Goal: Transaction & Acquisition: Subscribe to service/newsletter

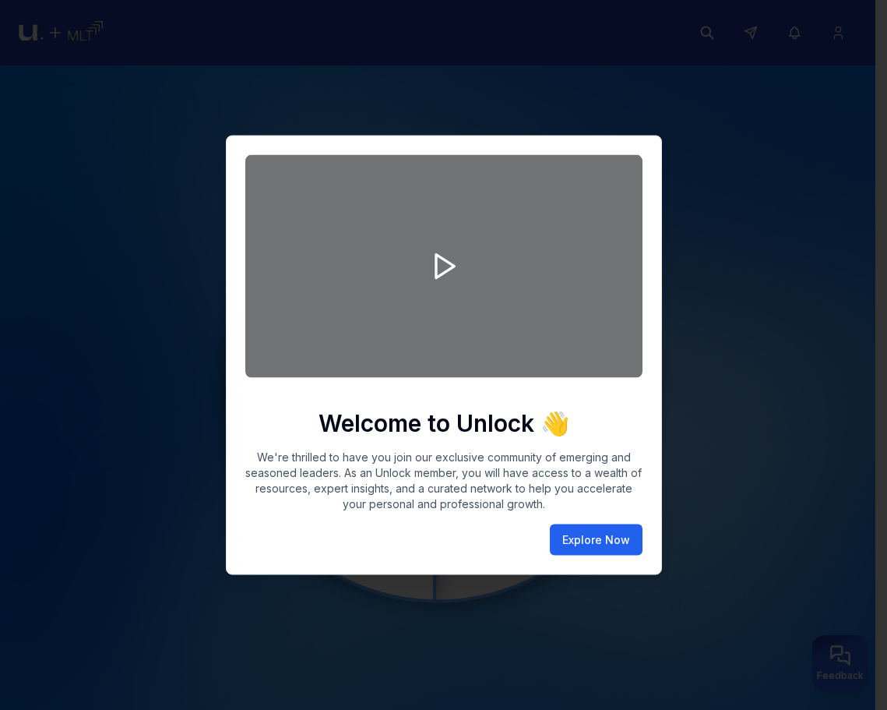
click at [586, 542] on button "Explore Now" at bounding box center [596, 539] width 93 height 31
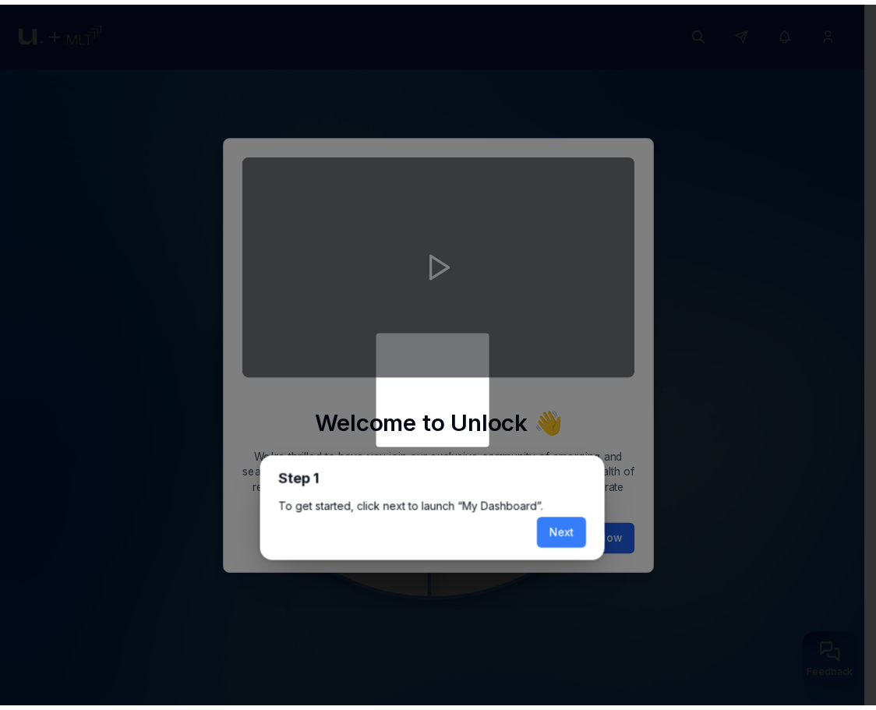
scroll to position [6, 0]
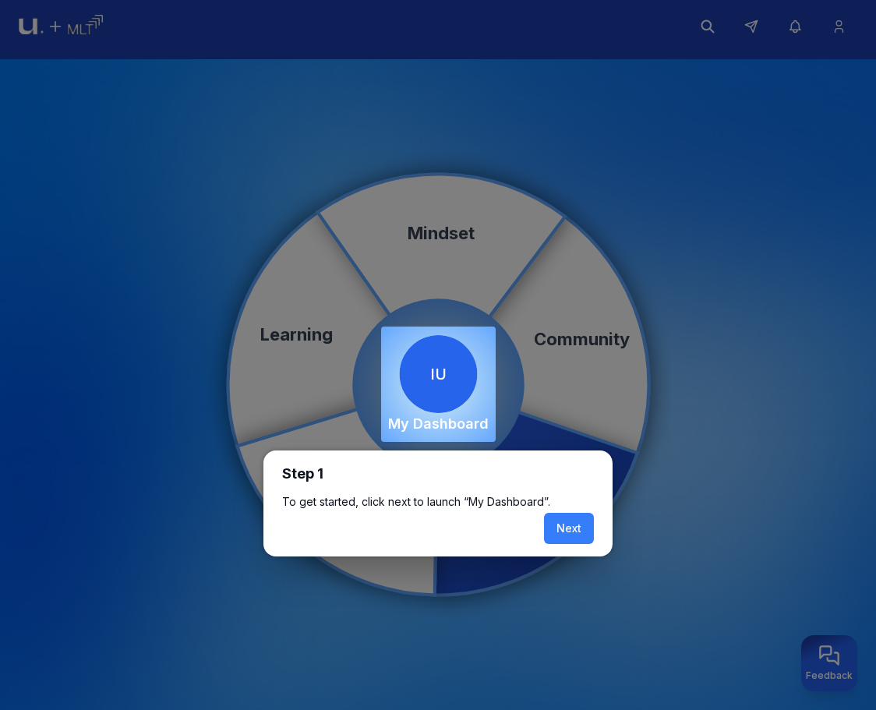
drag, startPoint x: 572, startPoint y: 515, endPoint x: 581, endPoint y: 535, distance: 22.3
click at [577, 523] on button "Next" at bounding box center [569, 528] width 50 height 31
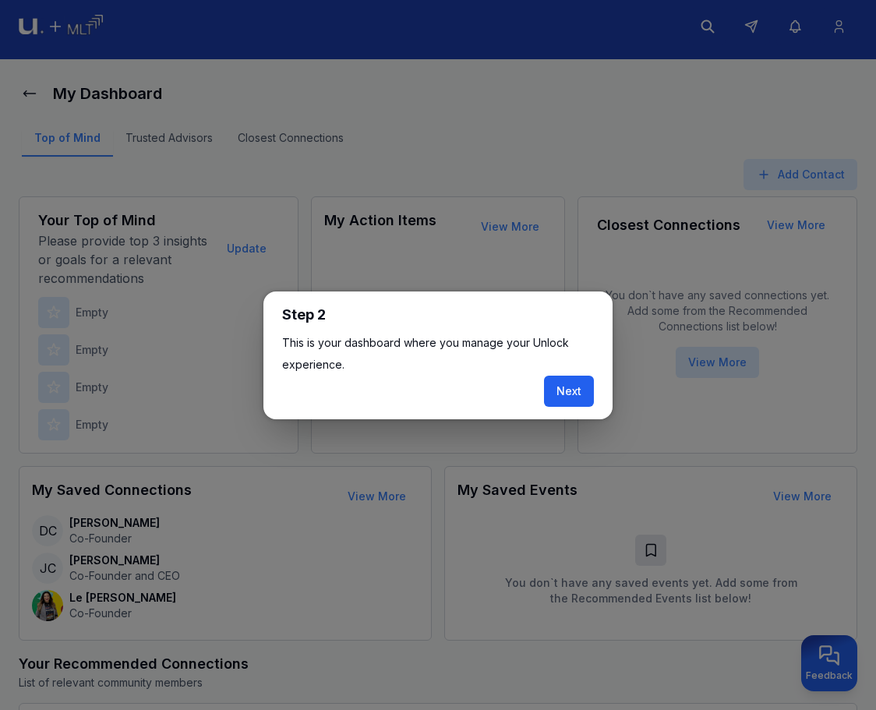
click at [563, 392] on button "Next" at bounding box center [569, 391] width 50 height 31
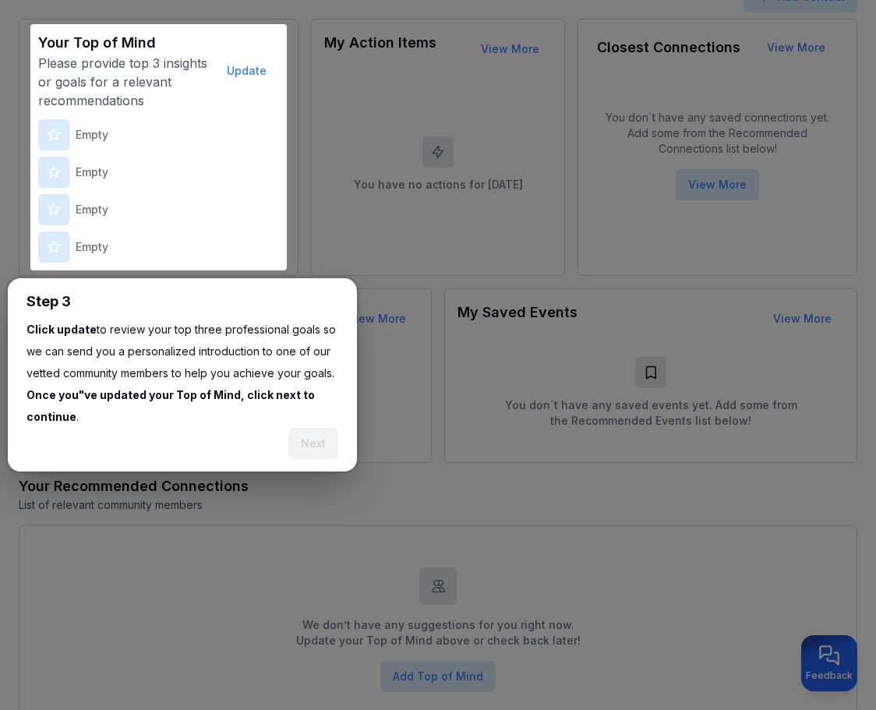
scroll to position [192, 0]
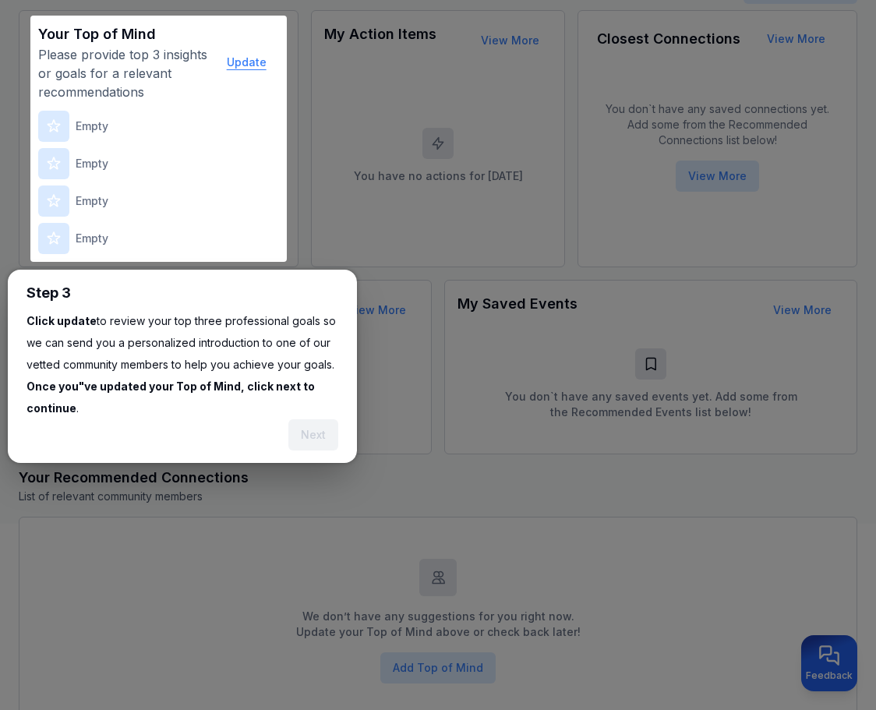
click at [257, 55] on button "Update" at bounding box center [246, 62] width 65 height 31
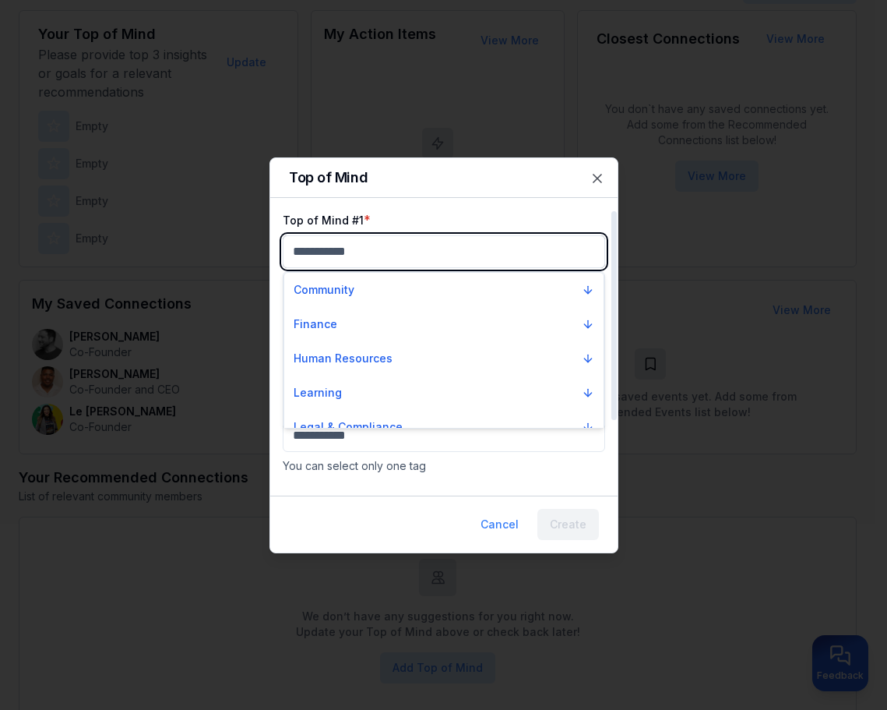
click at [521, 251] on body "My Dashboard Top of Mind Trusted Advisors Closest Connections Add Contact Your …" at bounding box center [438, 163] width 876 height 710
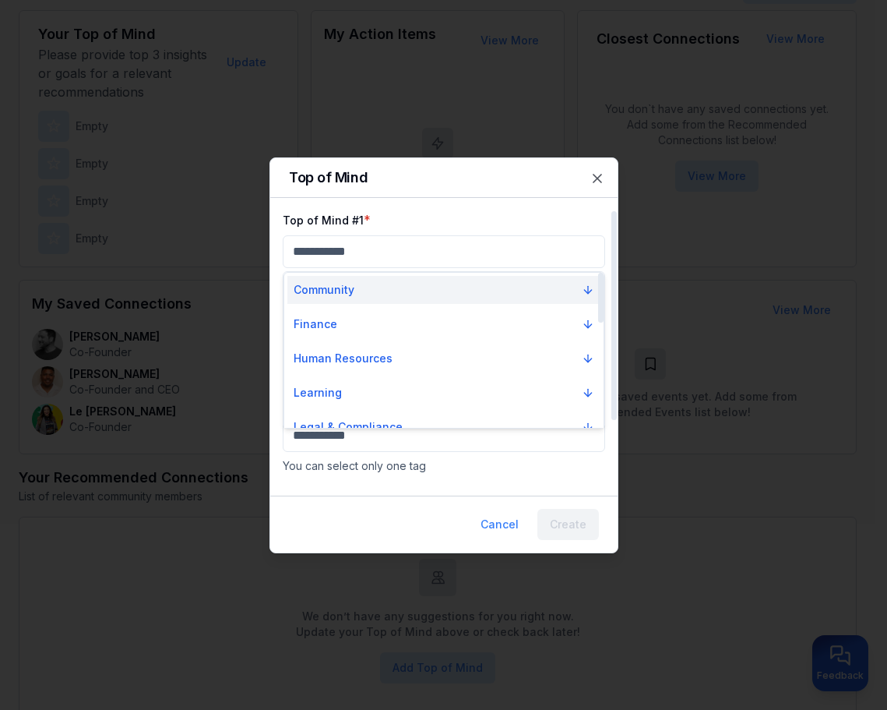
click at [492, 287] on button "Community" at bounding box center [444, 290] width 313 height 28
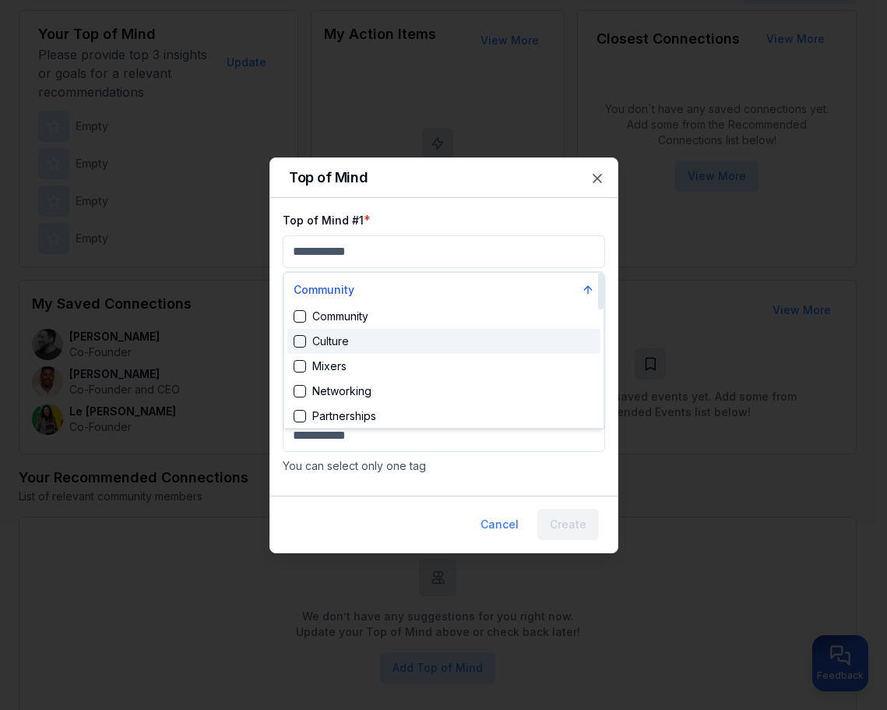
click at [477, 338] on div "Culture" at bounding box center [444, 341] width 313 height 25
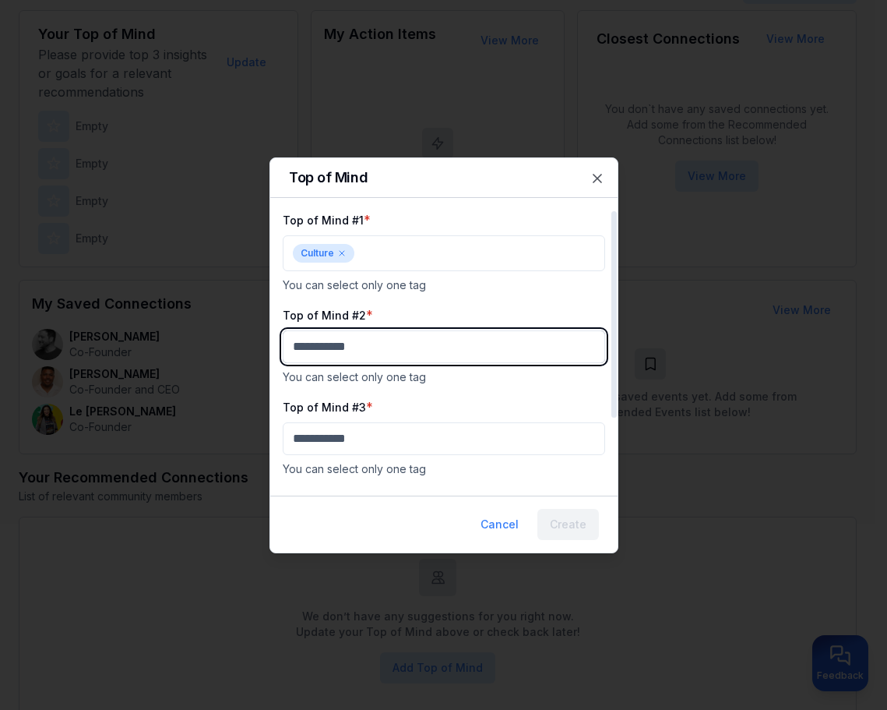
click at [468, 347] on body "My Dashboard Top of Mind Trusted Advisors Closest Connections Add Contact Your …" at bounding box center [438, 163] width 876 height 710
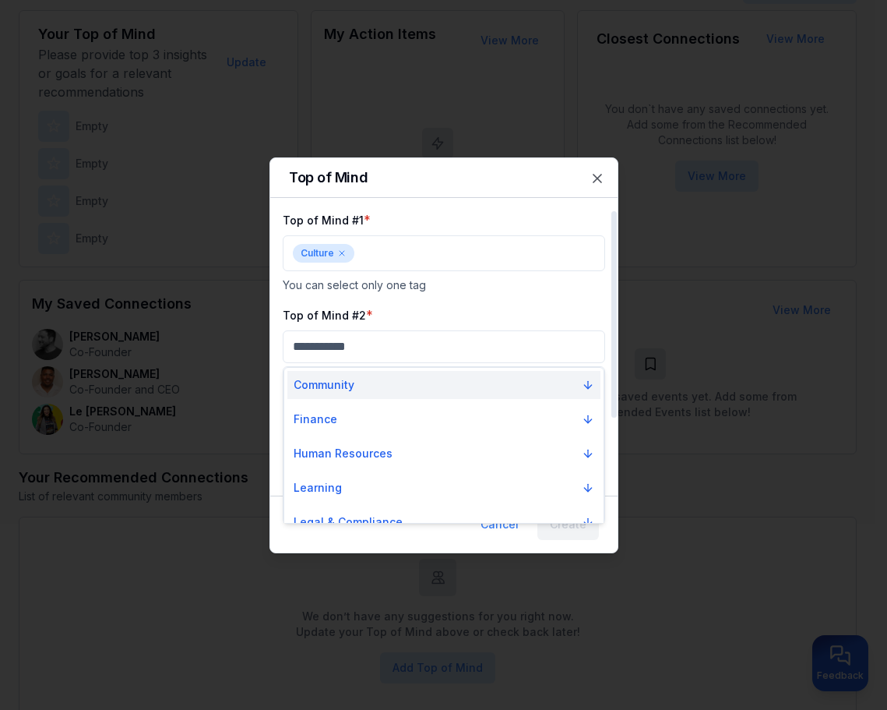
click at [457, 384] on button "Community" at bounding box center [444, 385] width 313 height 28
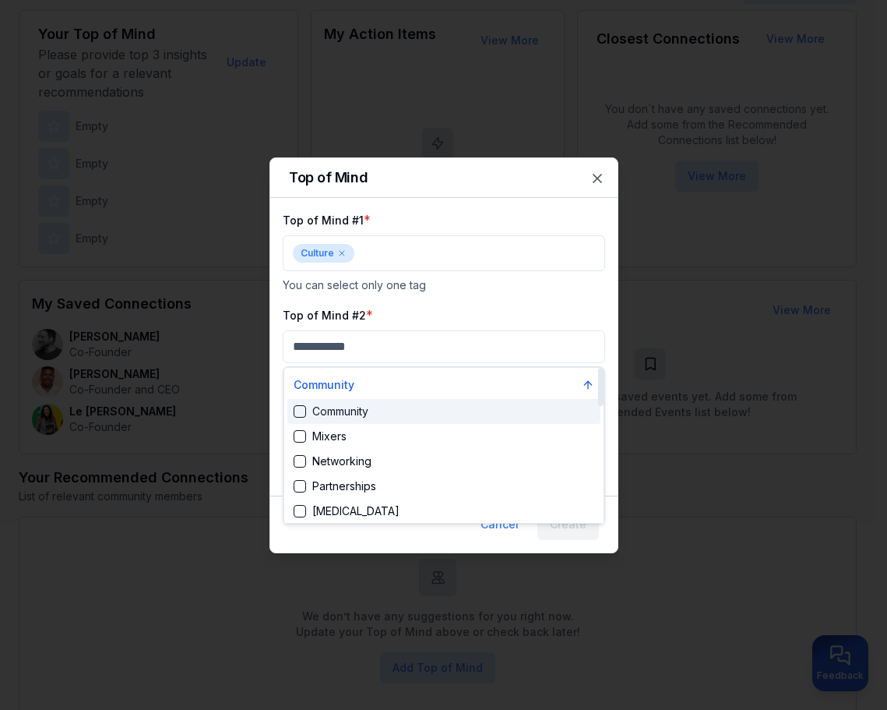
click at [452, 411] on div "Community" at bounding box center [444, 411] width 313 height 25
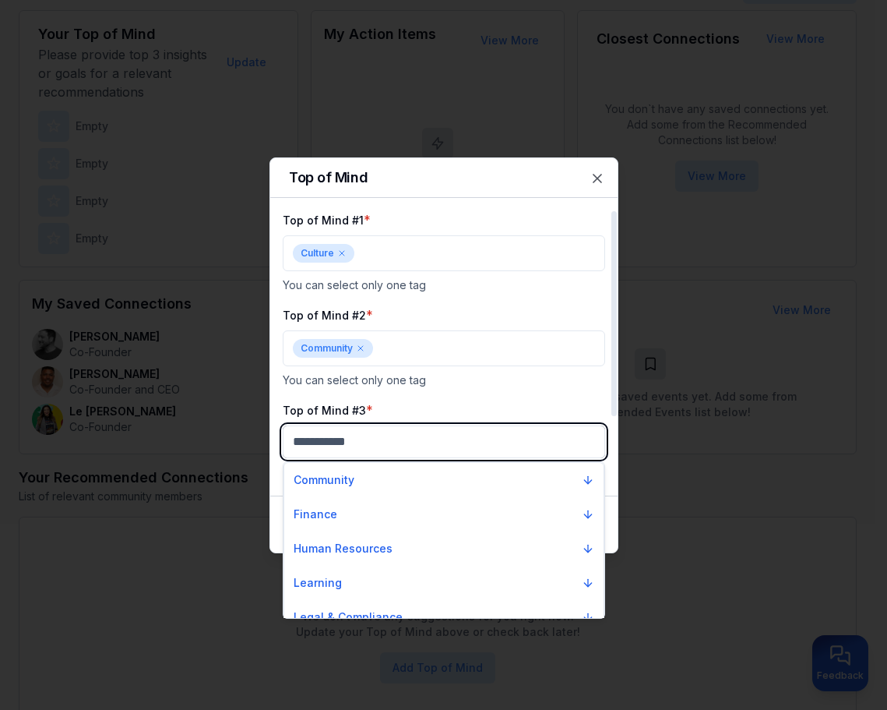
drag, startPoint x: 476, startPoint y: 438, endPoint x: 470, endPoint y: 451, distance: 14.6
click at [476, 439] on body "My Dashboard Top of Mind Trusted Advisors Closest Connections Add Contact Your …" at bounding box center [438, 163] width 876 height 710
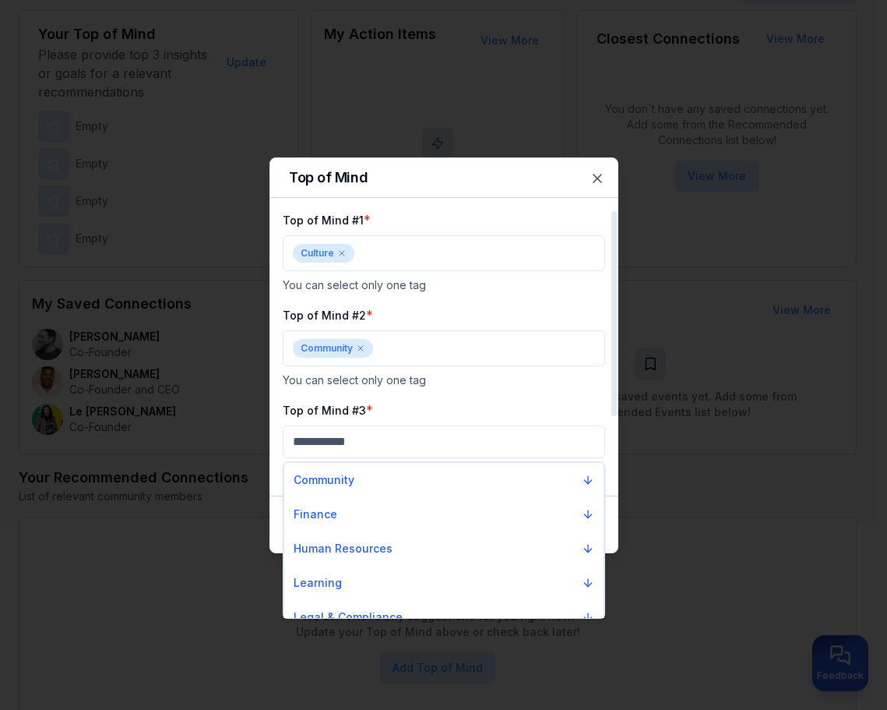
click at [460, 463] on div "Community Finance Human Resources Learning Legal & Compliance Marketing Mindset…" at bounding box center [444, 703] width 321 height 482
click at [452, 492] on button "Community" at bounding box center [444, 480] width 313 height 28
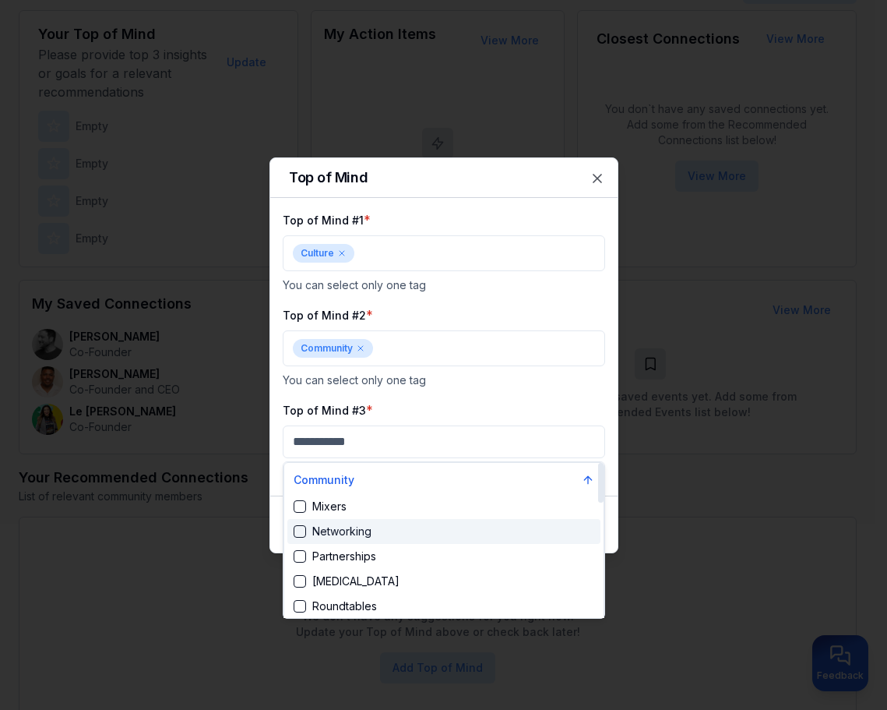
click at [452, 531] on div "Networking" at bounding box center [444, 531] width 313 height 25
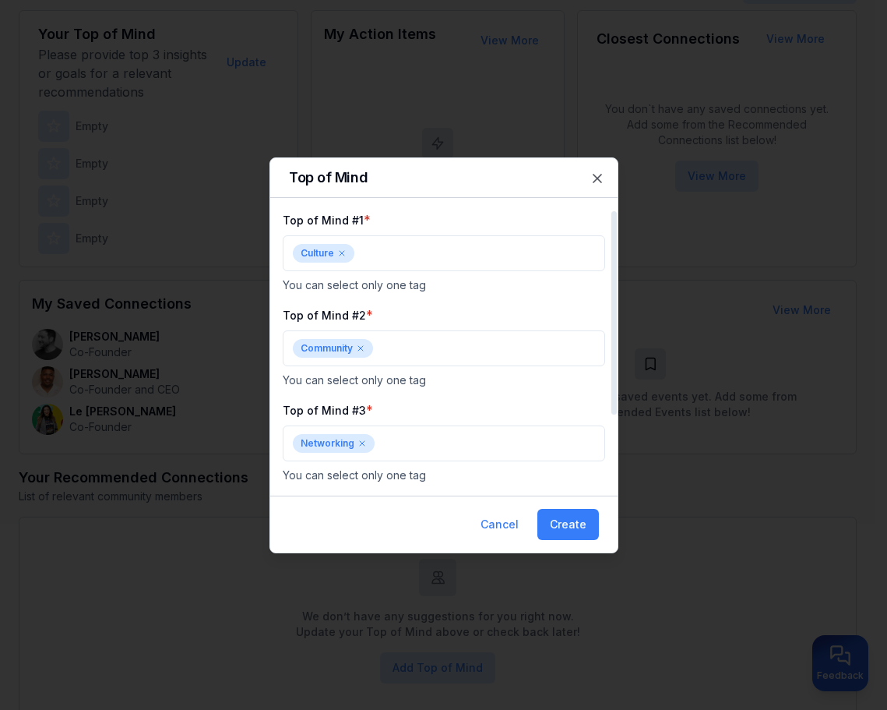
click at [585, 372] on p "You can select only one tag" at bounding box center [444, 380] width 323 height 16
click at [563, 521] on button "Create" at bounding box center [569, 524] width 62 height 31
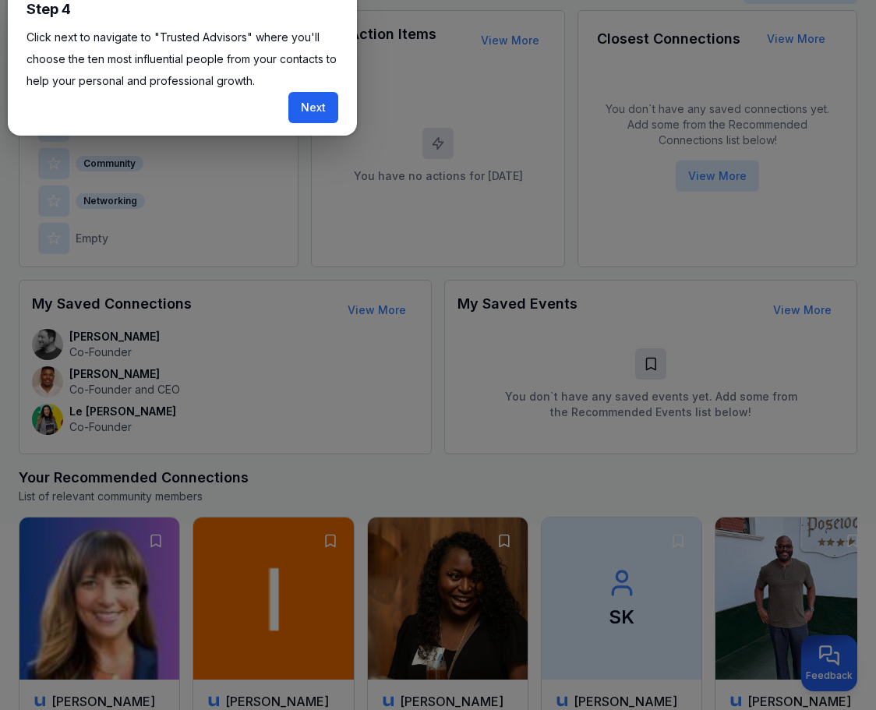
click at [319, 101] on button "Next" at bounding box center [313, 107] width 50 height 31
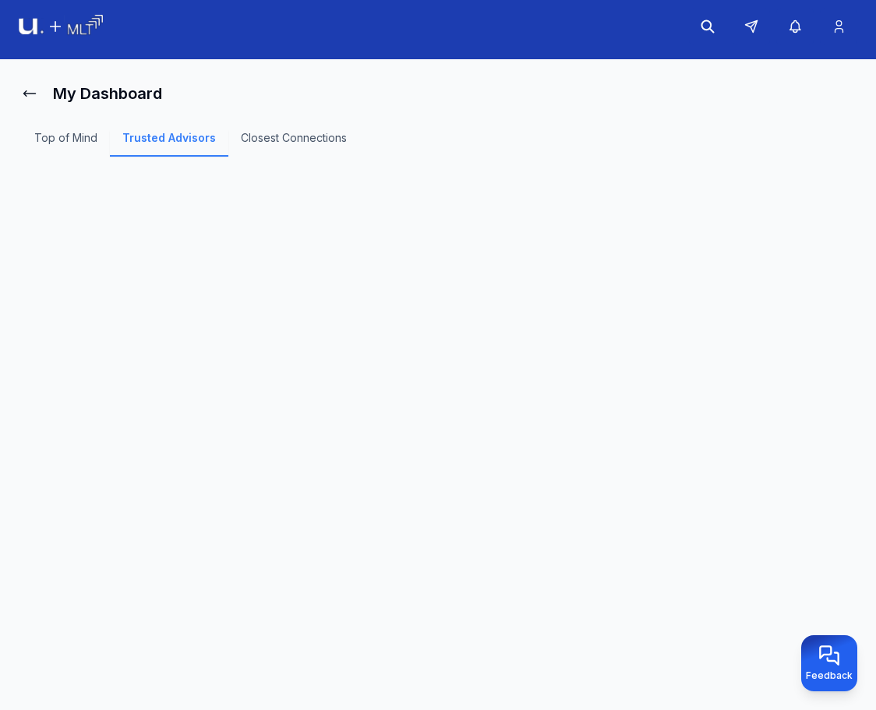
scroll to position [6, 0]
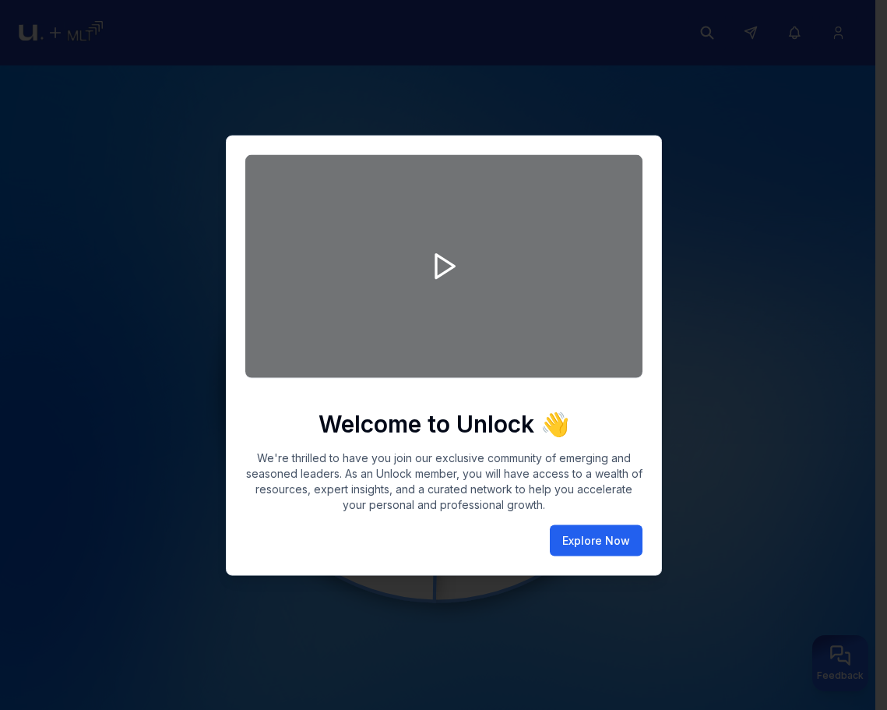
click at [578, 534] on button "Explore Now" at bounding box center [596, 539] width 93 height 31
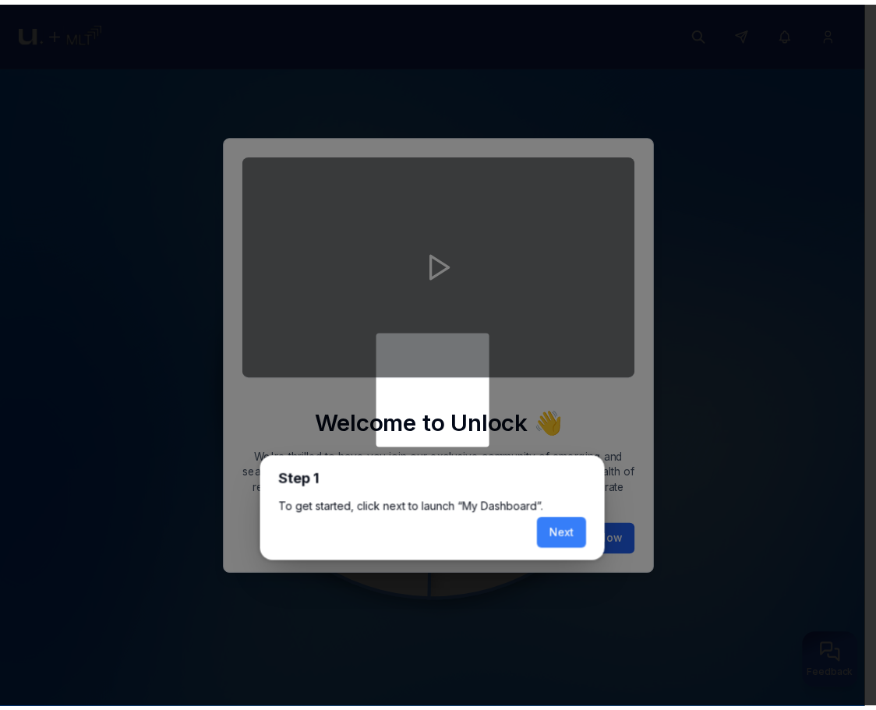
scroll to position [6, 0]
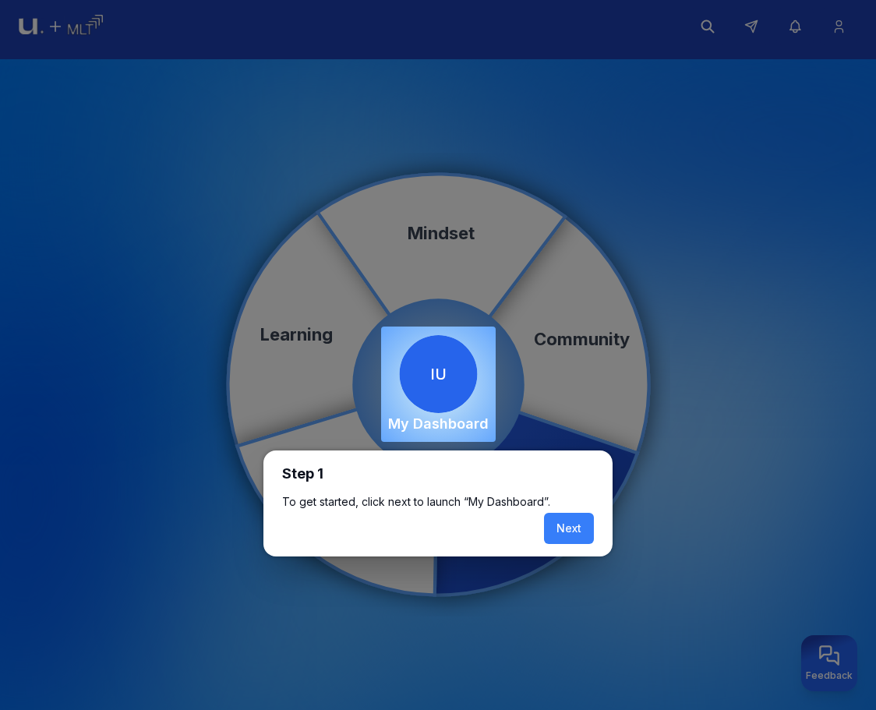
drag, startPoint x: 577, startPoint y: 521, endPoint x: 571, endPoint y: 532, distance: 12.6
click at [571, 532] on button "Next" at bounding box center [569, 528] width 50 height 31
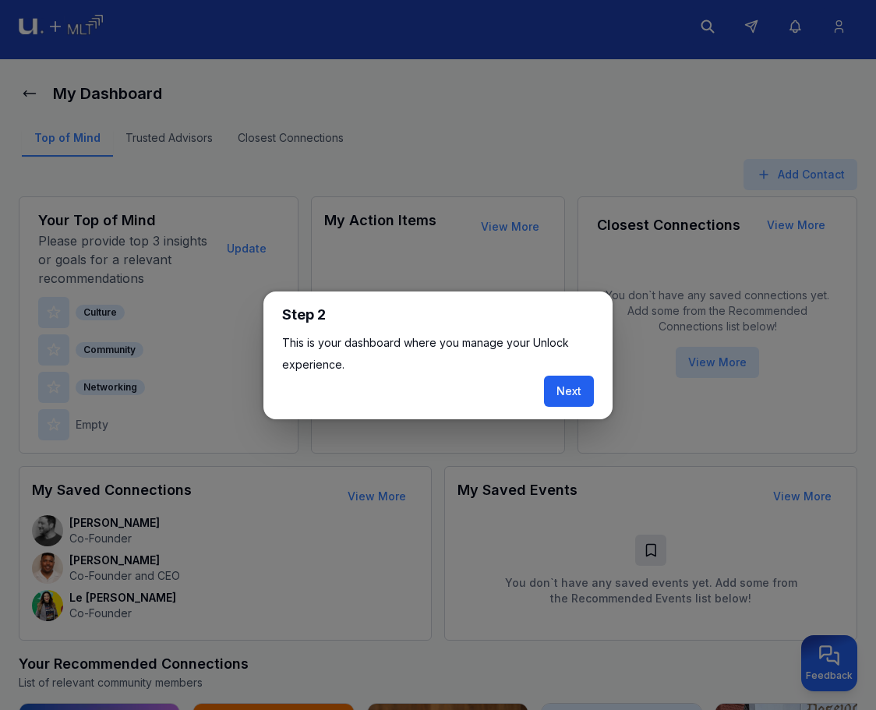
click at [566, 383] on button "Next" at bounding box center [569, 391] width 50 height 31
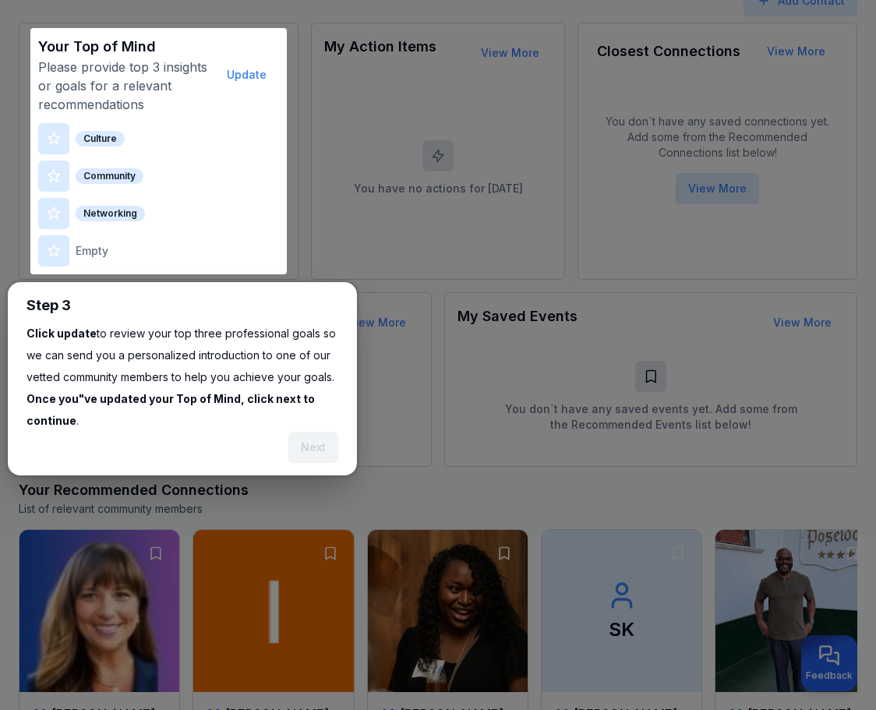
scroll to position [192, 0]
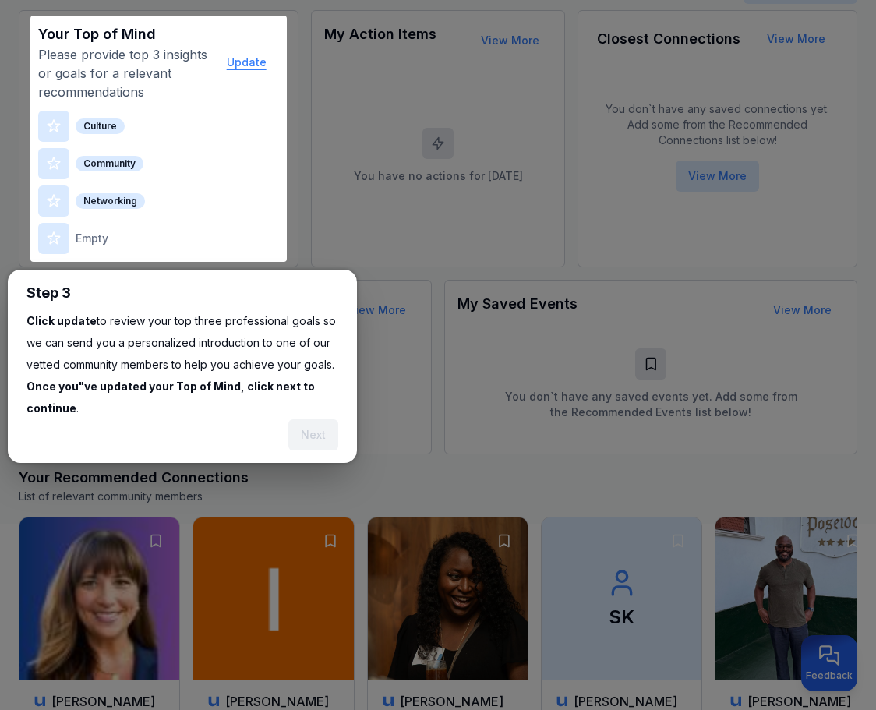
click at [260, 65] on button "Update" at bounding box center [246, 62] width 65 height 31
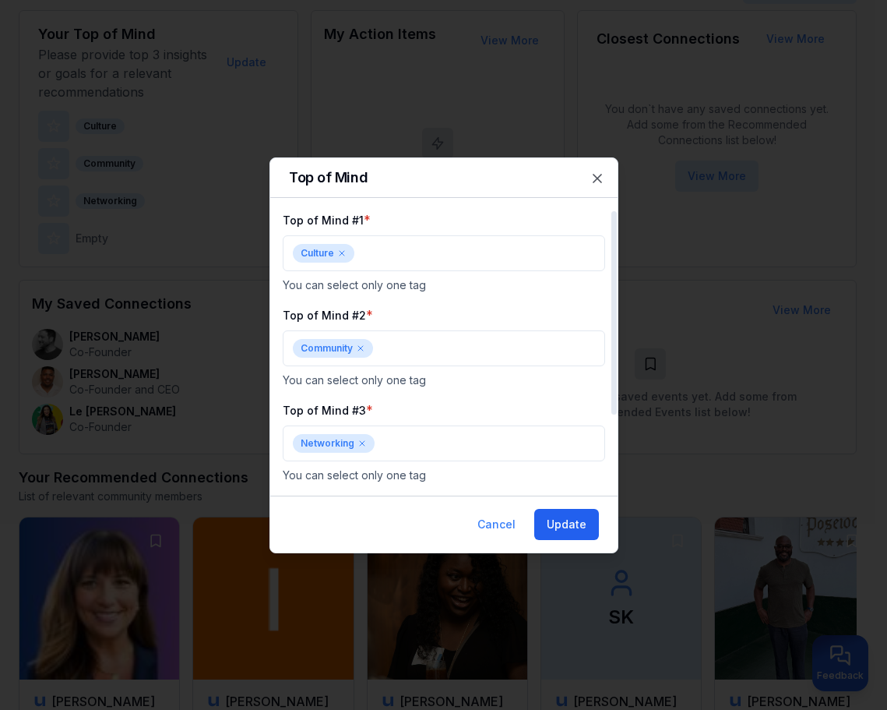
click at [553, 517] on button "Update" at bounding box center [567, 524] width 65 height 31
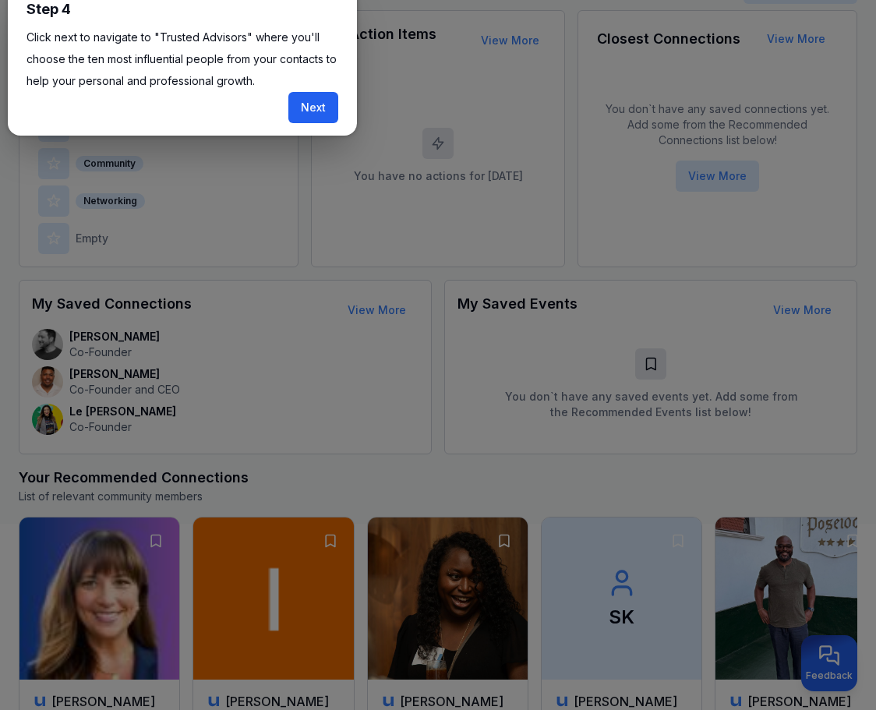
click at [334, 114] on button "Next" at bounding box center [313, 107] width 50 height 31
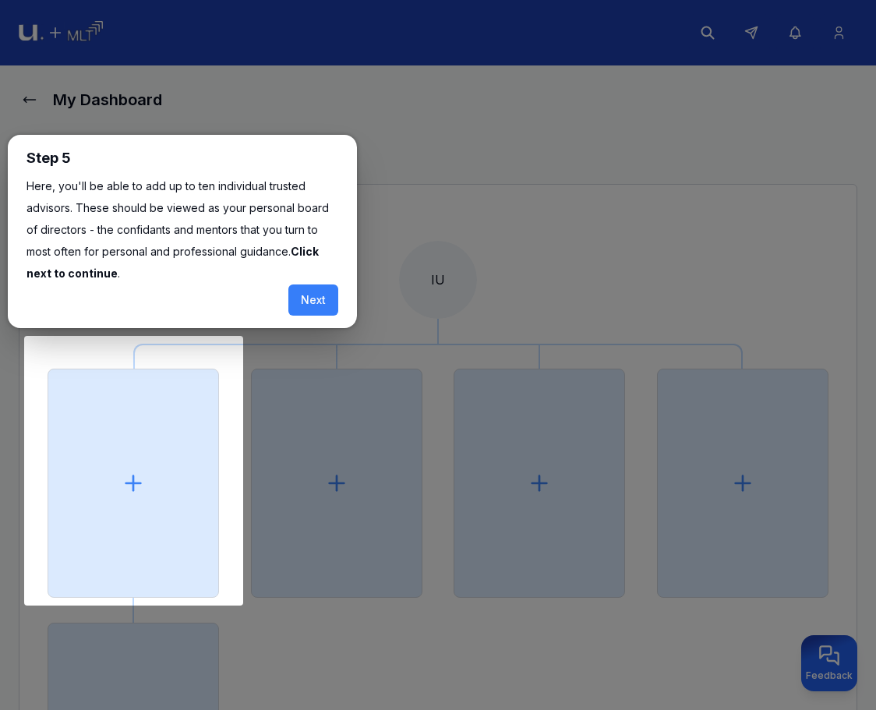
click at [322, 299] on button "Next" at bounding box center [313, 299] width 50 height 31
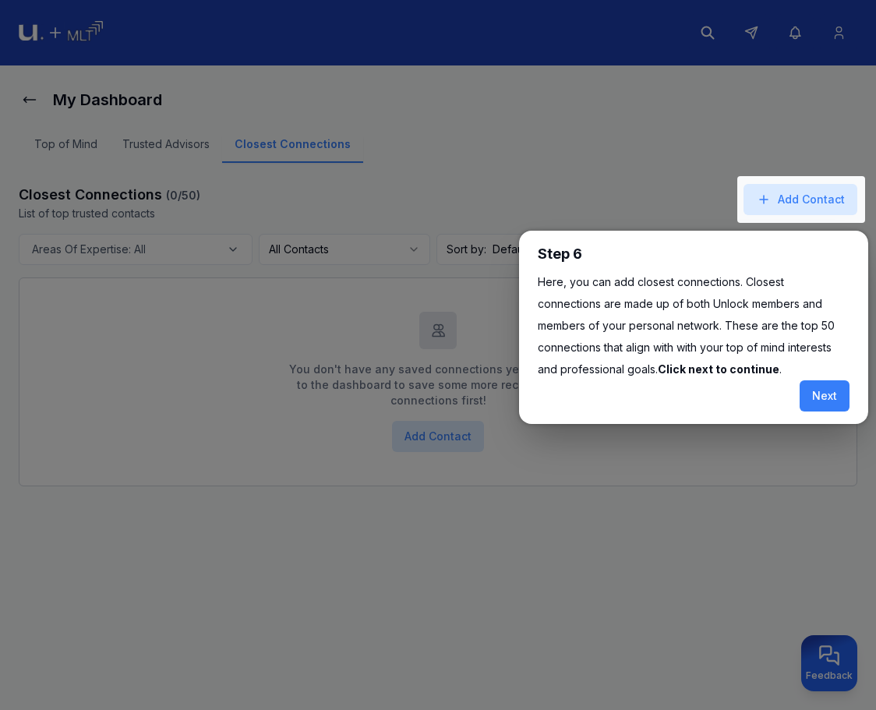
scroll to position [6, 0]
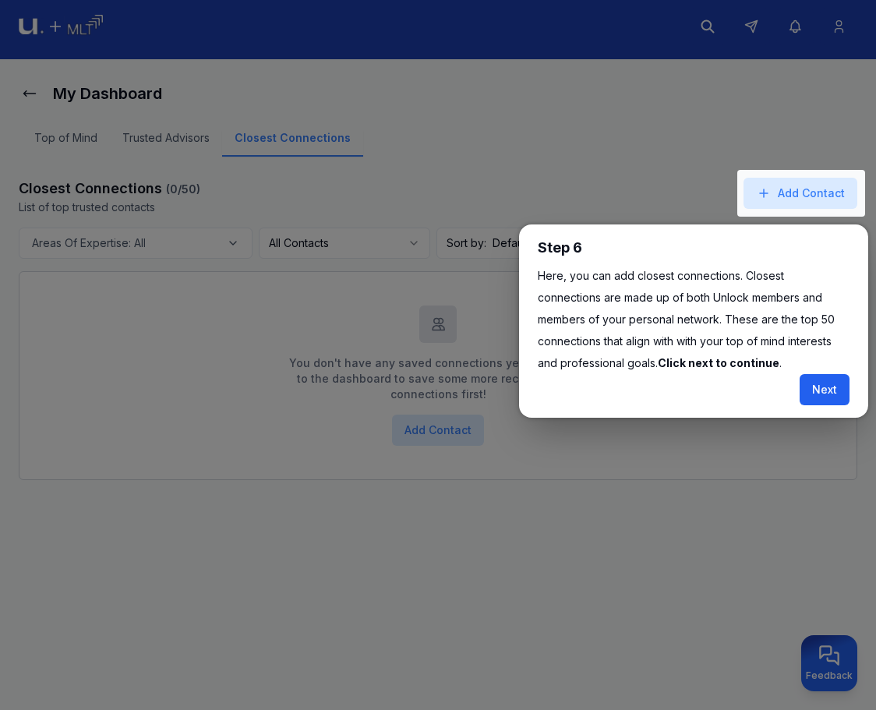
click at [819, 386] on button "Next" at bounding box center [824, 389] width 50 height 31
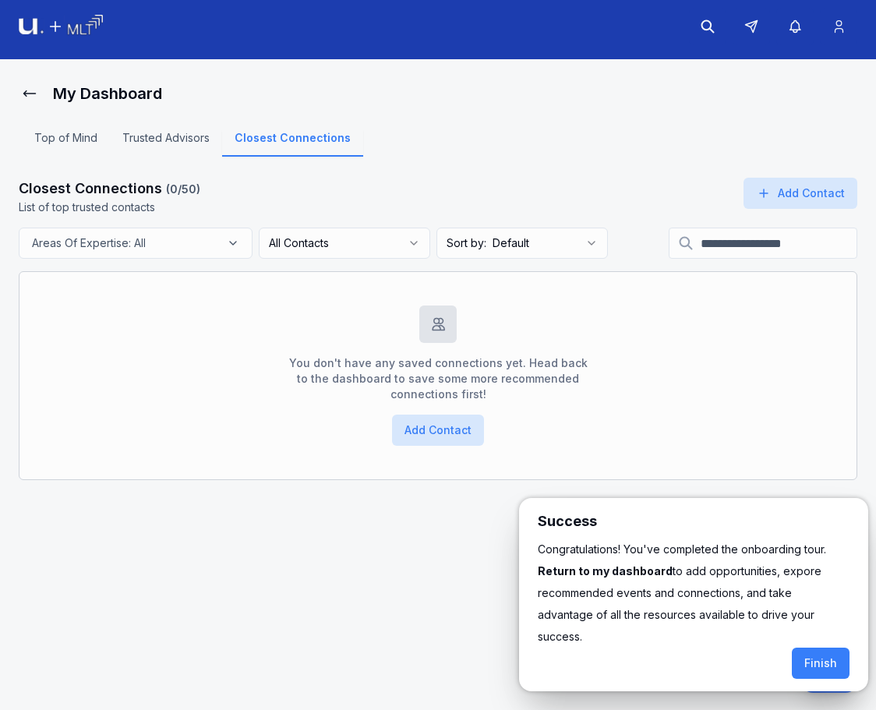
click at [820, 647] on button "Finish" at bounding box center [821, 662] width 58 height 31
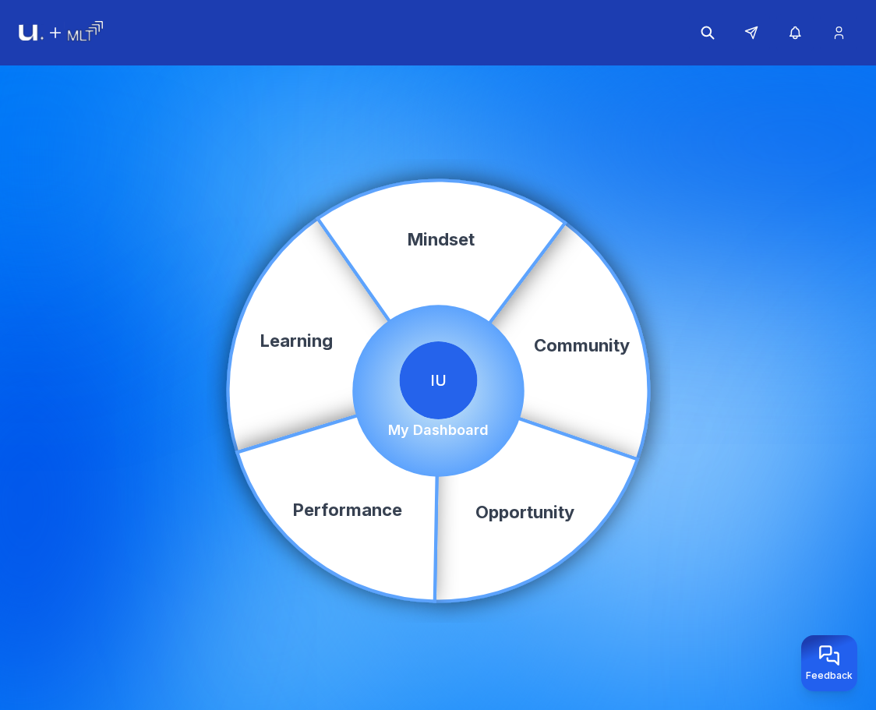
click at [58, 37] on img at bounding box center [61, 33] width 84 height 24
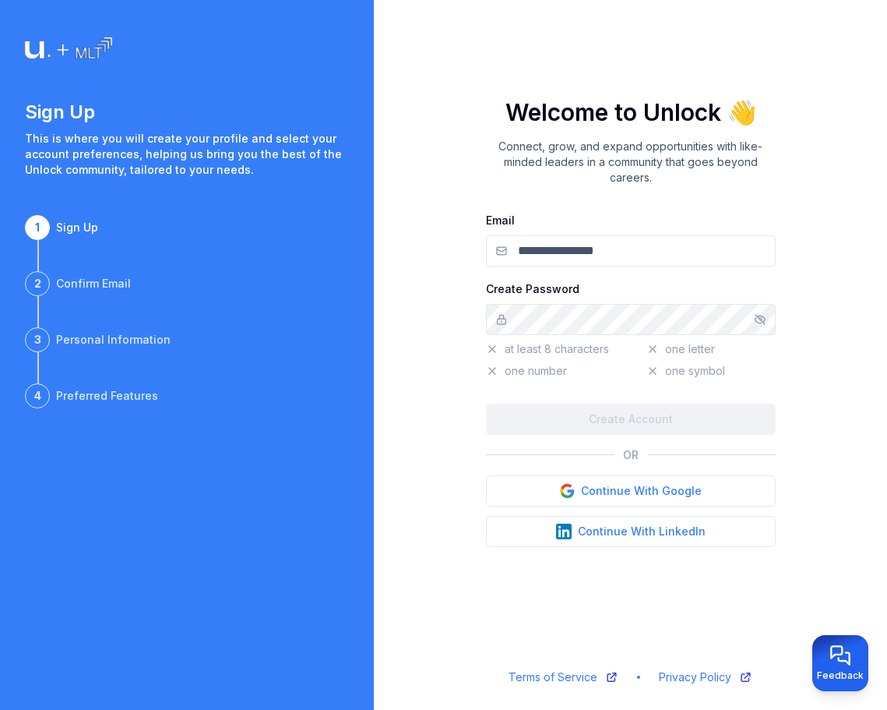
click at [646, 250] on input "Email" at bounding box center [631, 250] width 290 height 31
type input "**********"
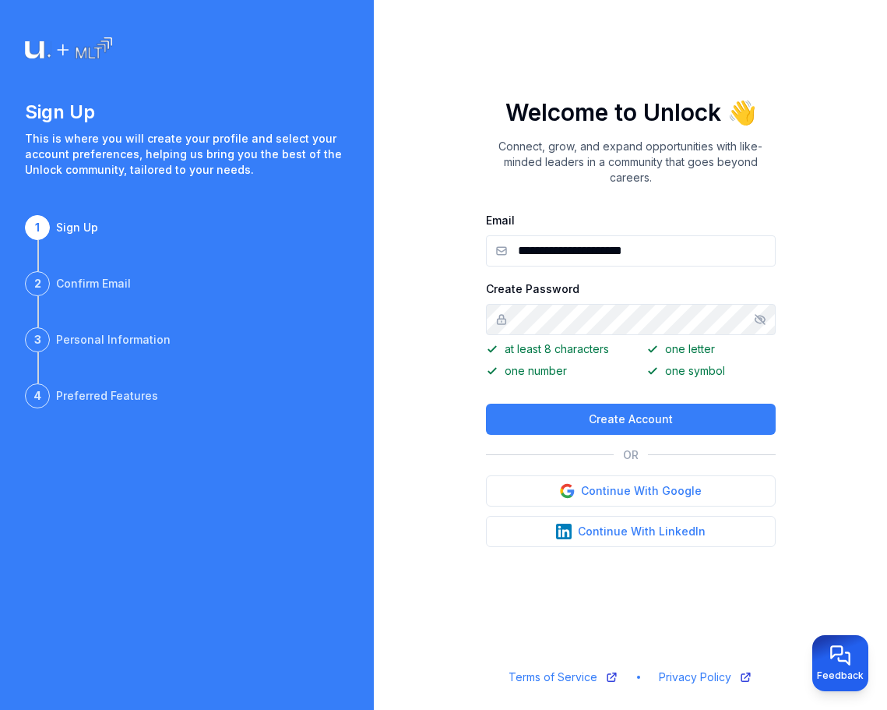
click at [799, 651] on div "**********" at bounding box center [630, 355] width 513 height 710
